Goal: Task Accomplishment & Management: Use online tool/utility

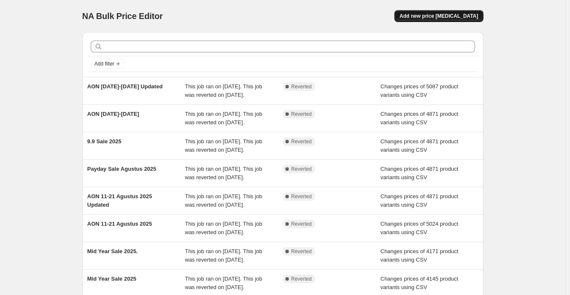
click at [452, 22] on button "Add new price [MEDICAL_DATA]" at bounding box center [438, 16] width 89 height 12
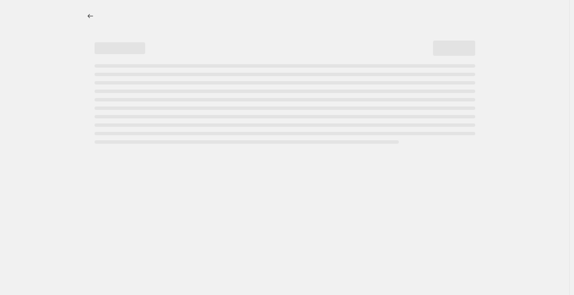
select select "percentage"
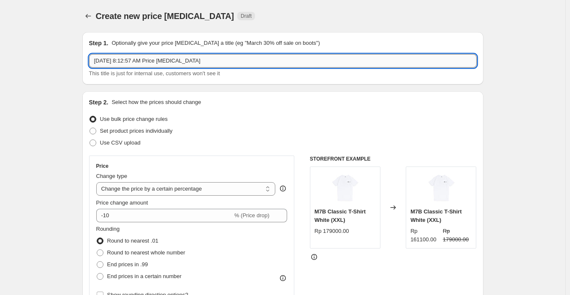
click at [203, 64] on input "[DATE] 8:12:57 AM Price [MEDICAL_DATA]" at bounding box center [282, 61] width 387 height 14
click at [219, 58] on input "[DATE] 8:12:57 AM Price [MEDICAL_DATA]" at bounding box center [282, 61] width 387 height 14
type input "Payday [DATE]"
drag, startPoint x: 107, startPoint y: 143, endPoint x: 114, endPoint y: 144, distance: 6.8
click at [108, 143] on span "Use CSV upload" at bounding box center [120, 142] width 41 height 6
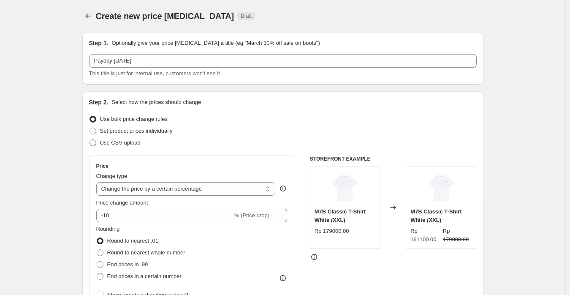
click at [132, 142] on span "Use CSV upload" at bounding box center [120, 142] width 41 height 6
click at [90, 140] on input "Use CSV upload" at bounding box center [89, 139] width 0 height 0
radio input "true"
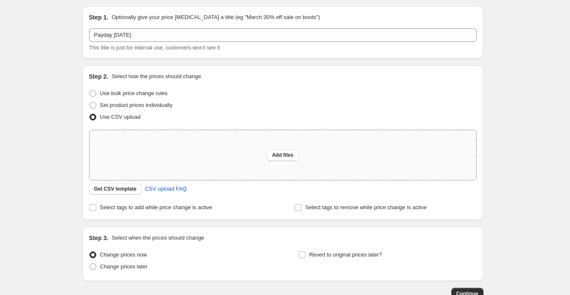
scroll to position [42, 0]
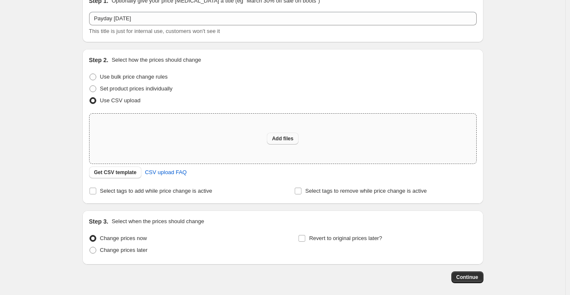
click at [288, 136] on span "Add files" at bounding box center [283, 138] width 22 height 7
type input "C:\fakepath\Sangkil Mega Sale 2025 (Shopify).csv"
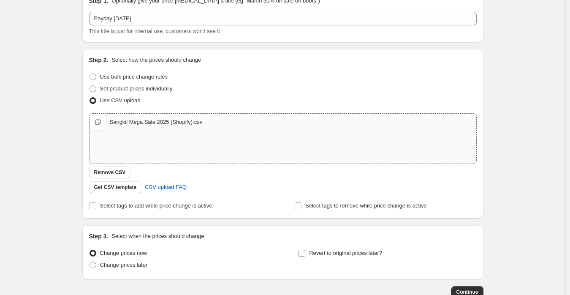
click at [344, 252] on span "Revert to original prices later?" at bounding box center [345, 252] width 73 height 6
click at [305, 252] on input "Revert to original prices later?" at bounding box center [301, 252] width 7 height 7
checkbox input "true"
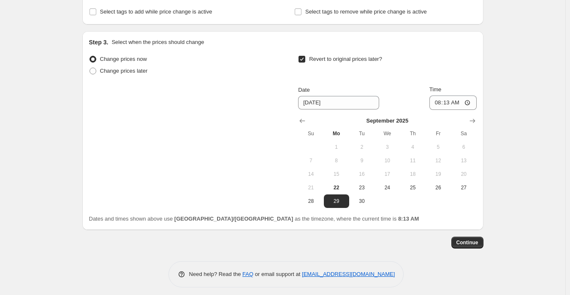
scroll to position [241, 0]
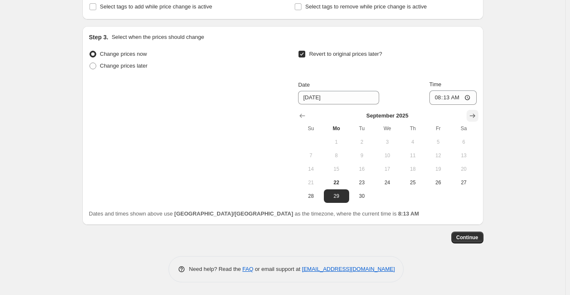
click at [477, 114] on icon "Show next month, October 2025" at bounding box center [472, 115] width 8 height 8
click at [308, 160] on button "5" at bounding box center [310, 156] width 25 height 14
type input "[DATE]"
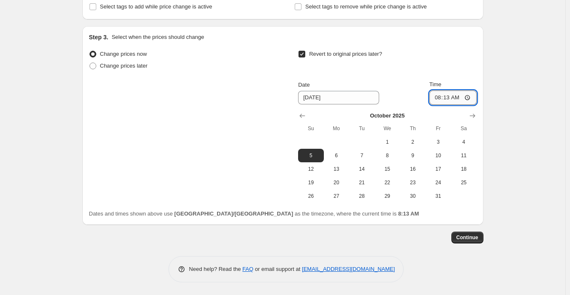
click at [439, 98] on input "08:13" at bounding box center [452, 97] width 47 height 14
type input "23:59"
drag, startPoint x: 522, startPoint y: 144, endPoint x: 472, endPoint y: 200, distance: 74.4
click at [522, 148] on div "Create new price [MEDICAL_DATA]. This page is ready Create new price [MEDICAL_D…" at bounding box center [282, 27] width 565 height 536
click at [477, 231] on div "Step 1. Optionally give your price [MEDICAL_DATA] a title (eg "March 30% off sa…" at bounding box center [280, 13] width 408 height 459
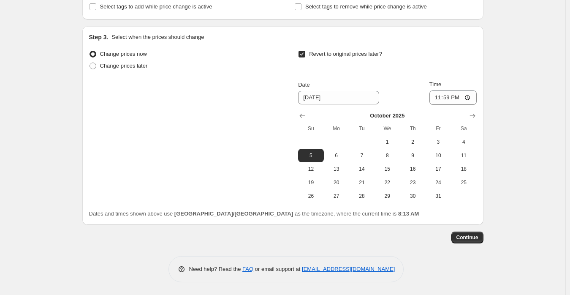
click at [466, 247] on div "Step 1. Optionally give your price [MEDICAL_DATA] a title (eg "March 30% off sa…" at bounding box center [282, 33] width 401 height 498
click at [471, 237] on span "Continue" at bounding box center [467, 237] width 22 height 7
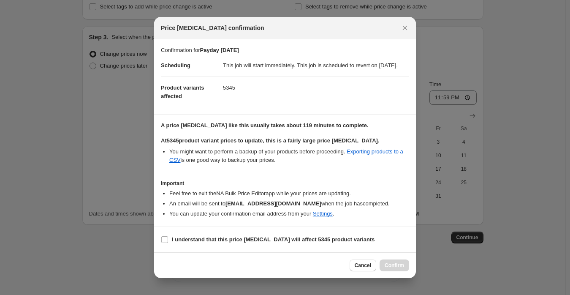
scroll to position [0, 0]
click at [260, 239] on section "I understand that this price [MEDICAL_DATA] will affect 5345 product variants" at bounding box center [285, 239] width 262 height 25
click at [263, 241] on b "I understand that this price [MEDICAL_DATA] will affect 5345 product variants" at bounding box center [273, 239] width 203 height 6
click at [168, 241] on input "I understand that this price [MEDICAL_DATA] will affect 5345 product variants" at bounding box center [164, 239] width 7 height 7
checkbox input "true"
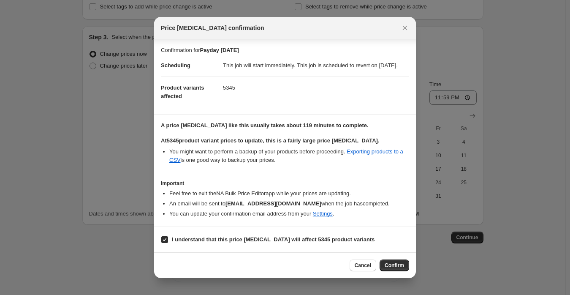
drag, startPoint x: 413, startPoint y: 277, endPoint x: 411, endPoint y: 273, distance: 4.7
click at [414, 278] on div "Cancel Confirm" at bounding box center [285, 265] width 262 height 26
click at [395, 261] on div "Cancel Confirm" at bounding box center [285, 265] width 262 height 26
click at [399, 266] on span "Confirm" at bounding box center [394, 265] width 19 height 7
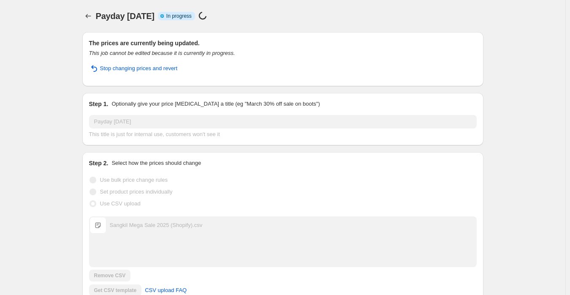
click at [413, 24] on div "Payday [DATE]. This page is ready Payday [DATE] Info Partially complete In prog…" at bounding box center [282, 16] width 401 height 32
